Goal: Information Seeking & Learning: Learn about a topic

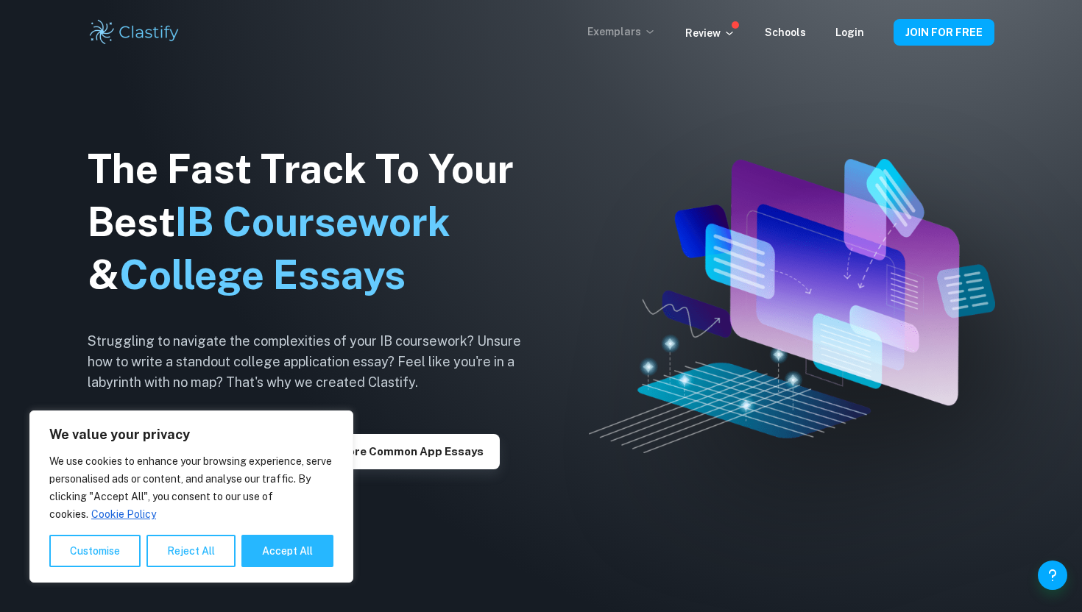
click at [651, 32] on icon at bounding box center [650, 32] width 12 height 12
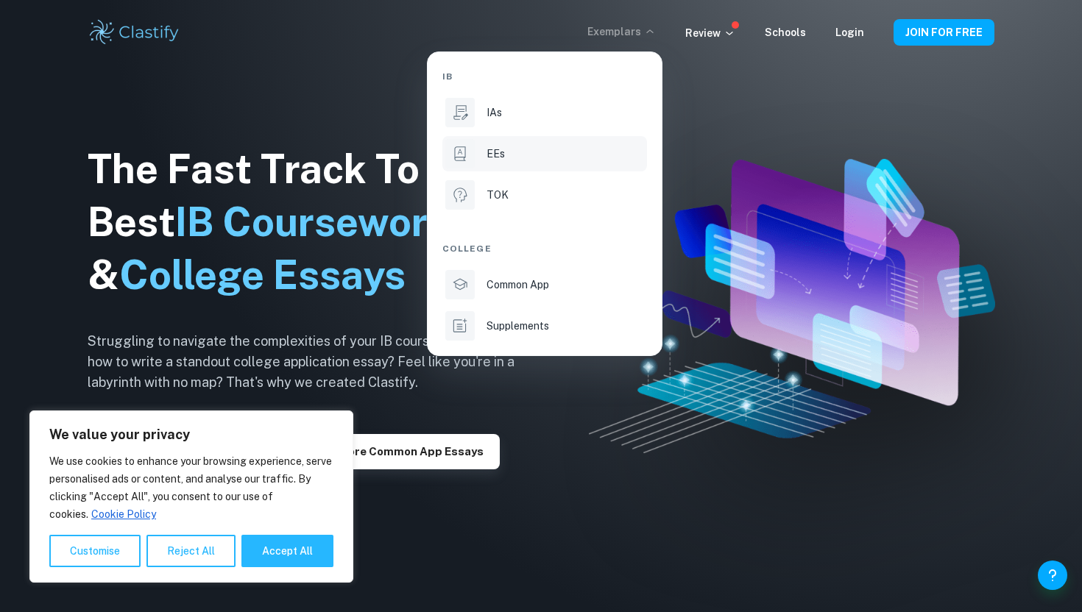
click at [512, 149] on div "EEs" at bounding box center [564, 154] width 157 height 16
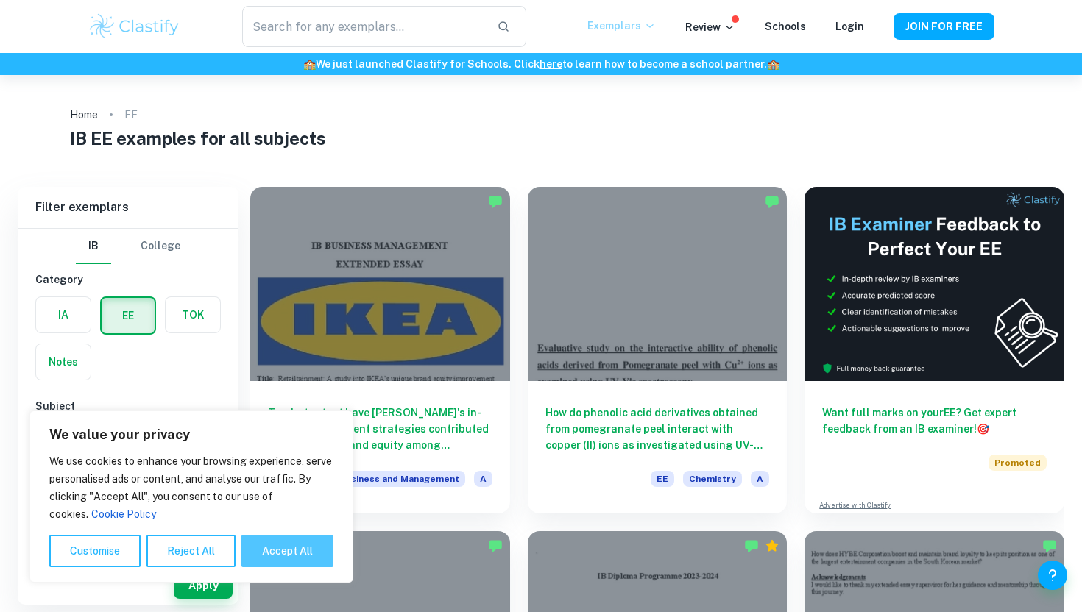
click at [277, 546] on button "Accept All" at bounding box center [287, 551] width 92 height 32
checkbox input "true"
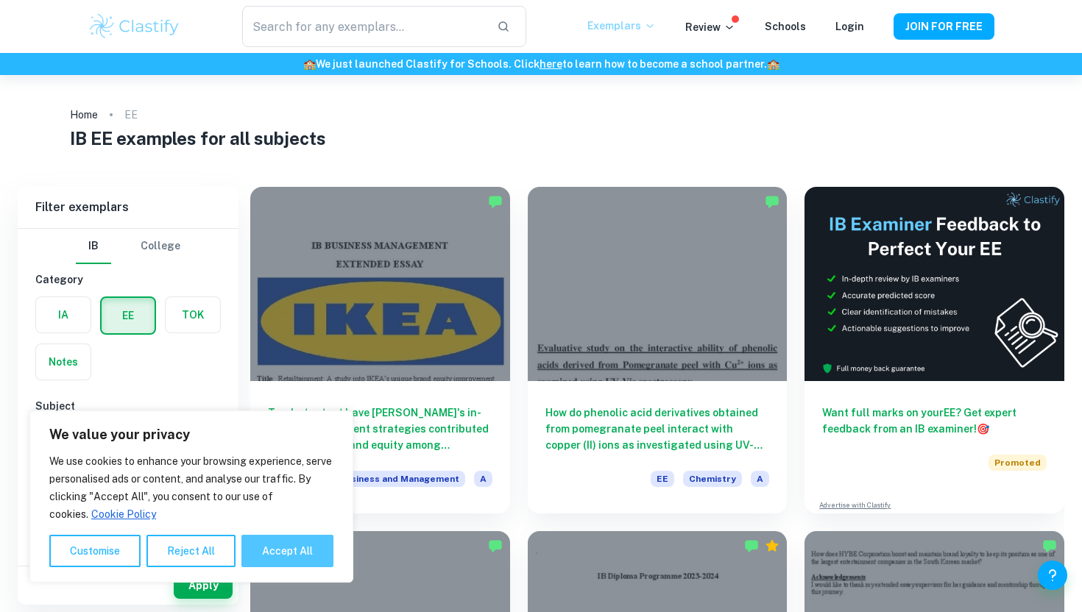
checkbox input "true"
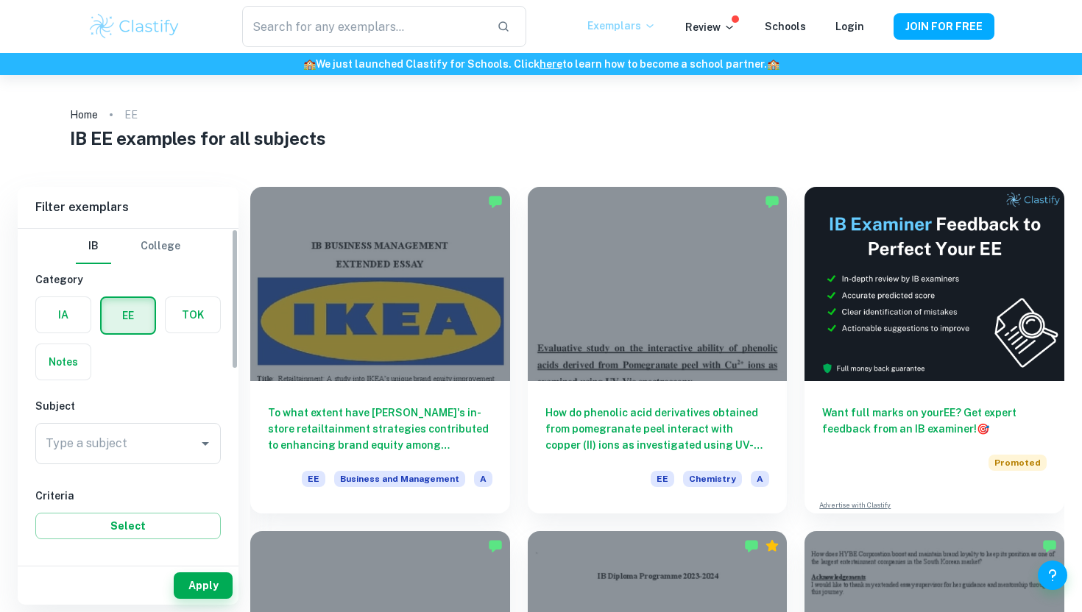
click at [110, 444] on input "Type a subject" at bounding box center [117, 444] width 150 height 28
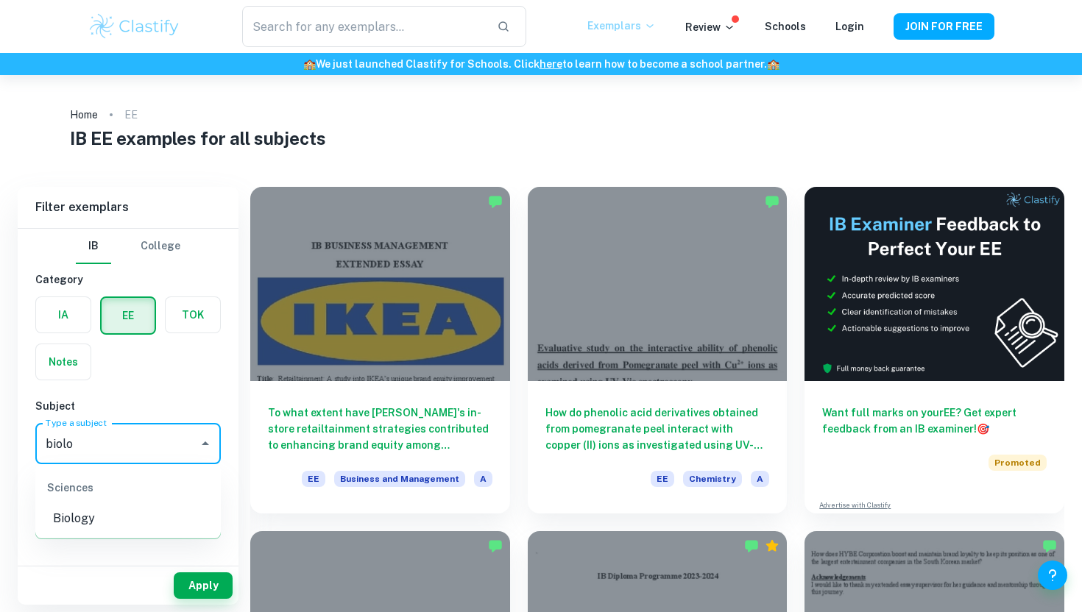
click at [118, 516] on li "Biology" at bounding box center [127, 519] width 185 height 26
type input "Biology"
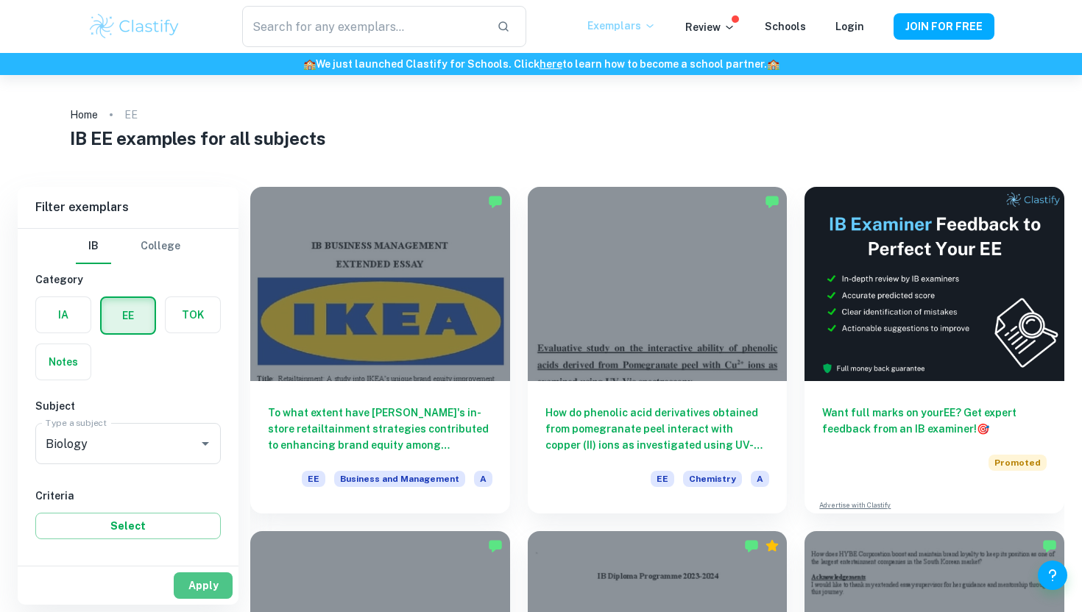
click at [221, 595] on button "Apply" at bounding box center [203, 586] width 59 height 26
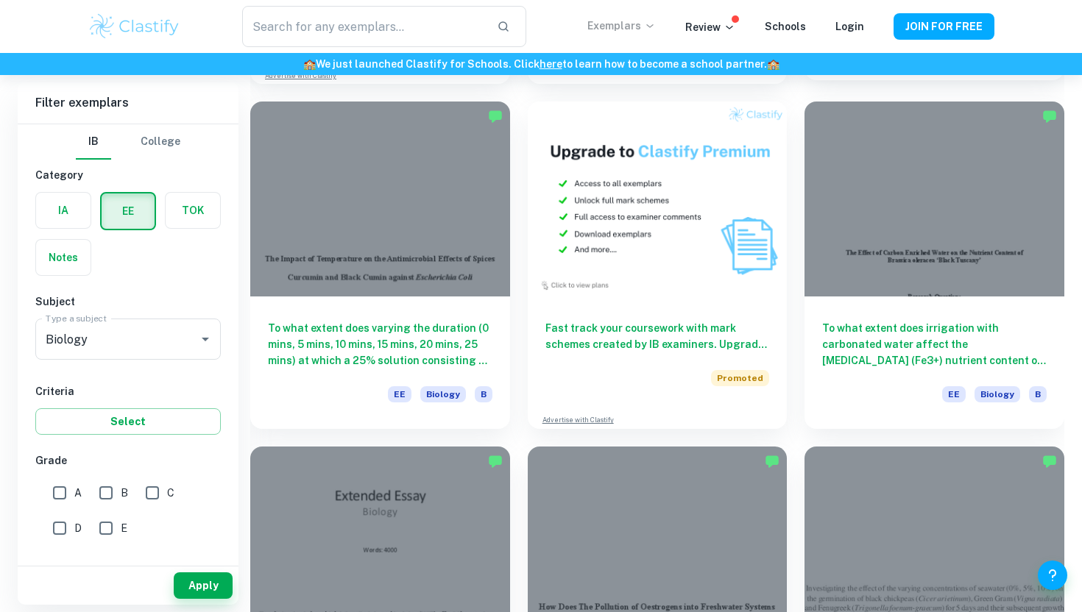
scroll to position [2704, 0]
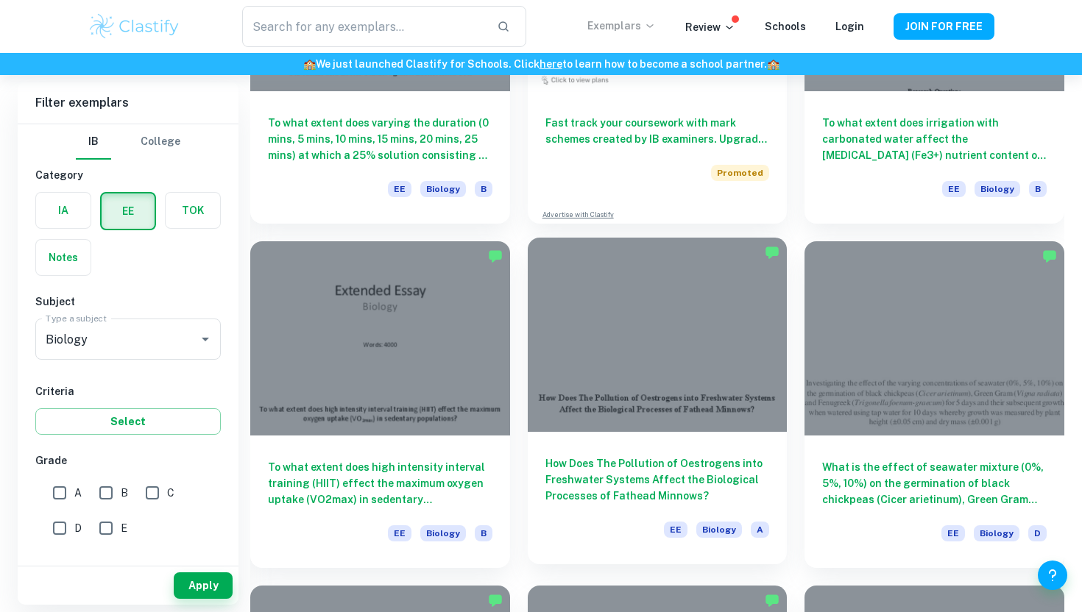
click at [710, 494] on h6 "How Does The Pollution of Oestrogens into Freshwater Systems Affect the Biologi…" at bounding box center [657, 480] width 224 height 49
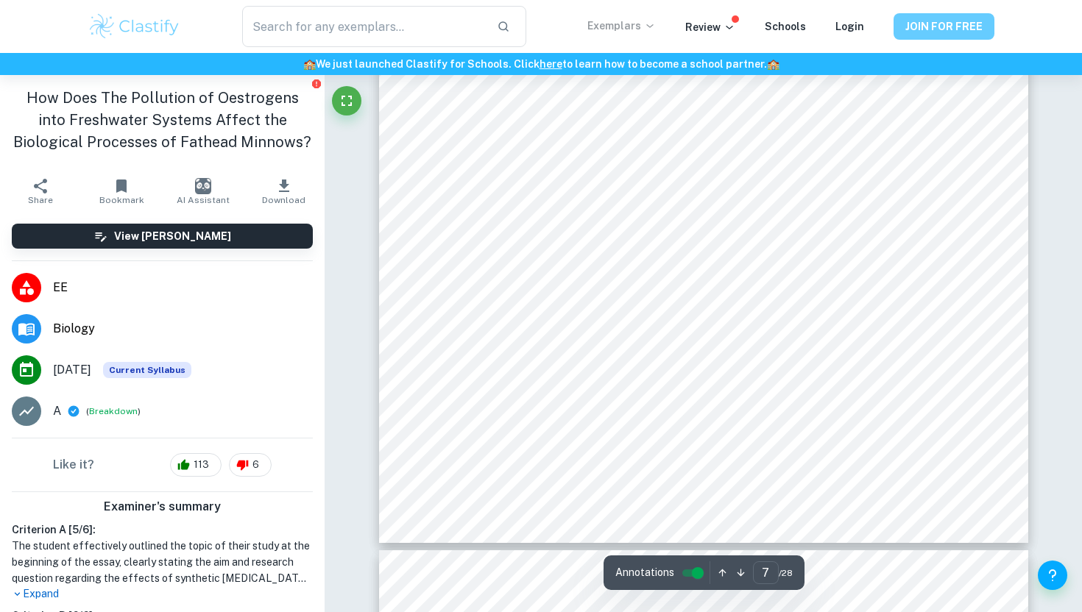
scroll to position [6216, 0]
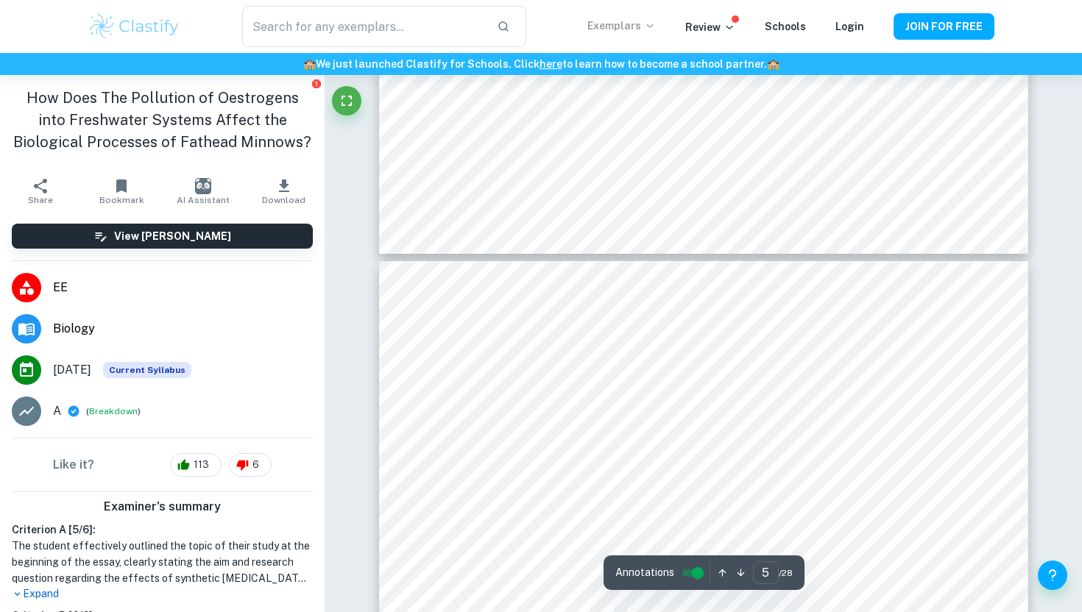
type input "4"
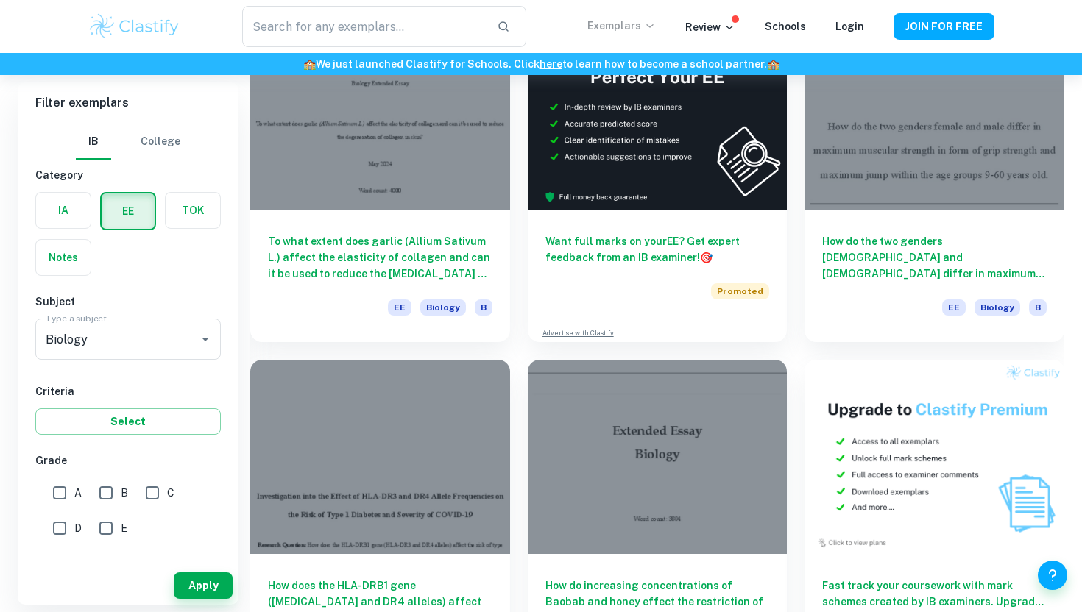
scroll to position [4046, 0]
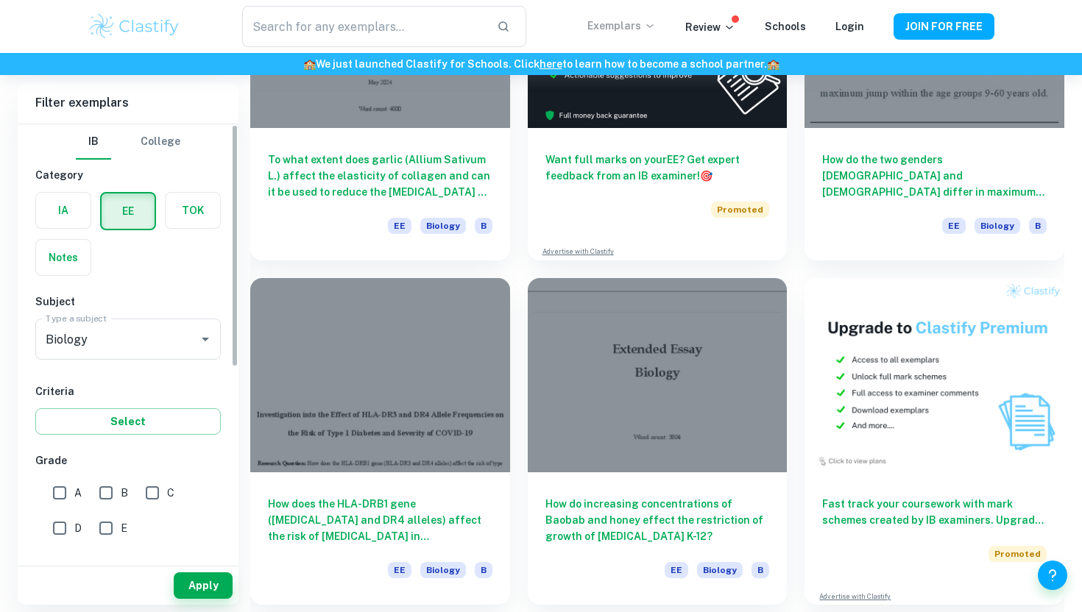
click at [74, 495] on input "A" at bounding box center [59, 492] width 29 height 29
checkbox input "true"
click at [210, 591] on button "Apply" at bounding box center [203, 586] width 59 height 26
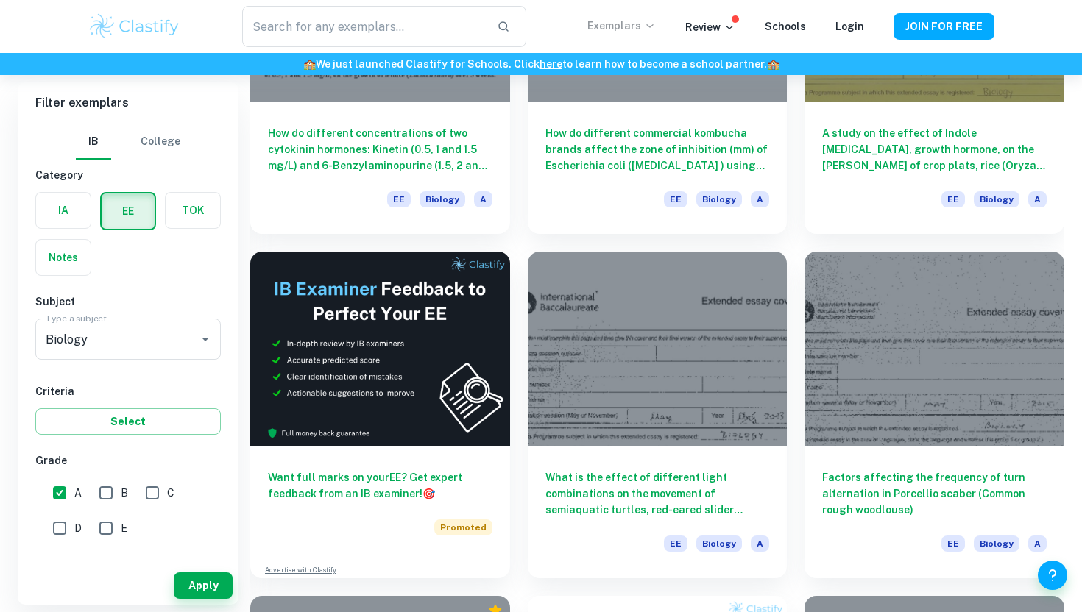
scroll to position [2002, 0]
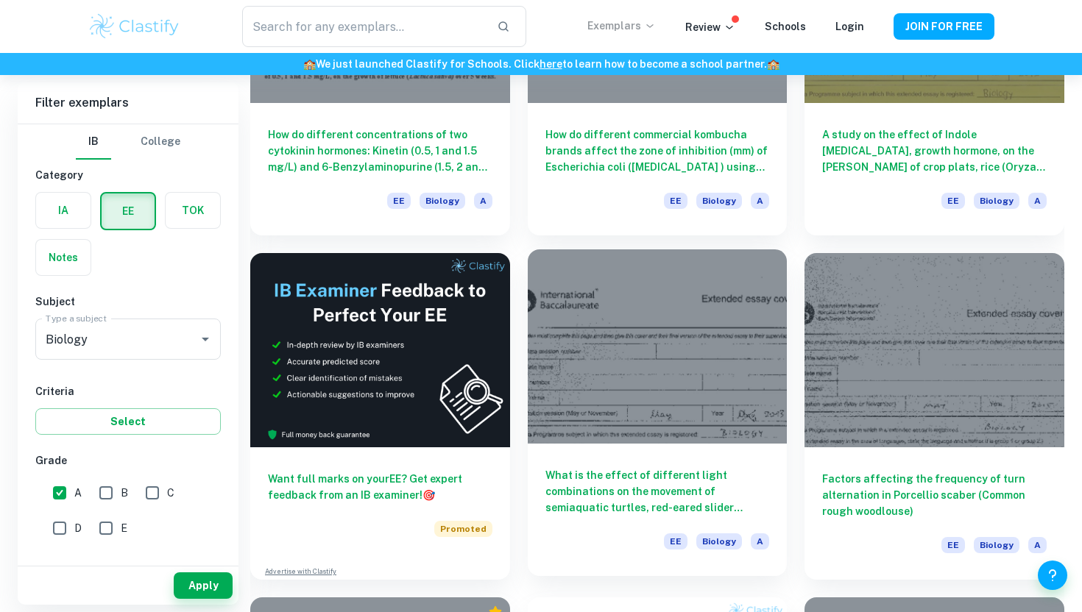
click at [628, 490] on h6 "What is the effect of different light combinations on the movement of semiaquat…" at bounding box center [657, 491] width 224 height 49
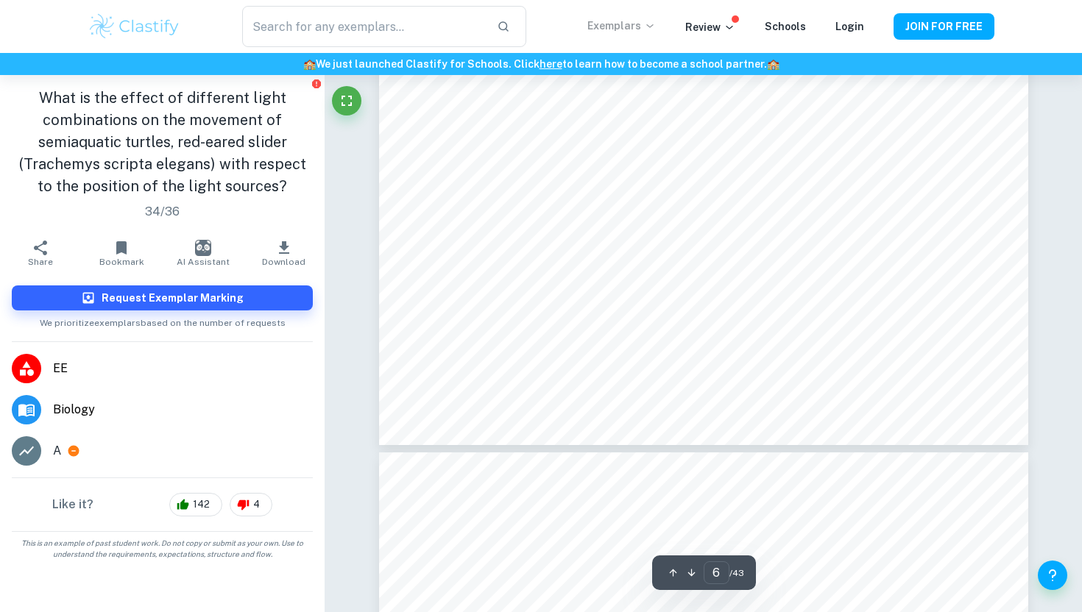
type input "7"
